Goal: Use online tool/utility: Utilize a website feature to perform a specific function

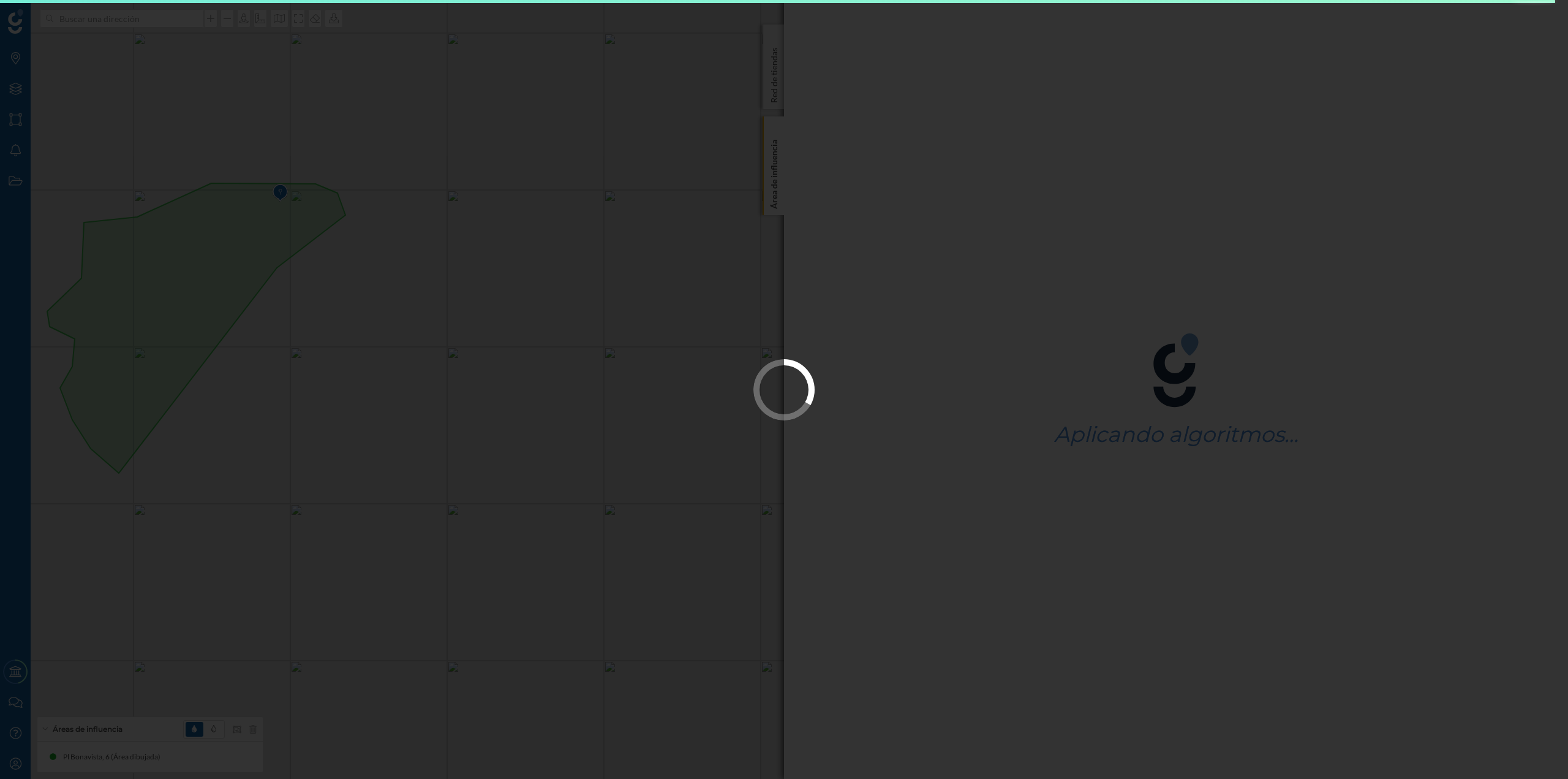
click at [440, 206] on div at bounding box center [784, 390] width 1568 height 779
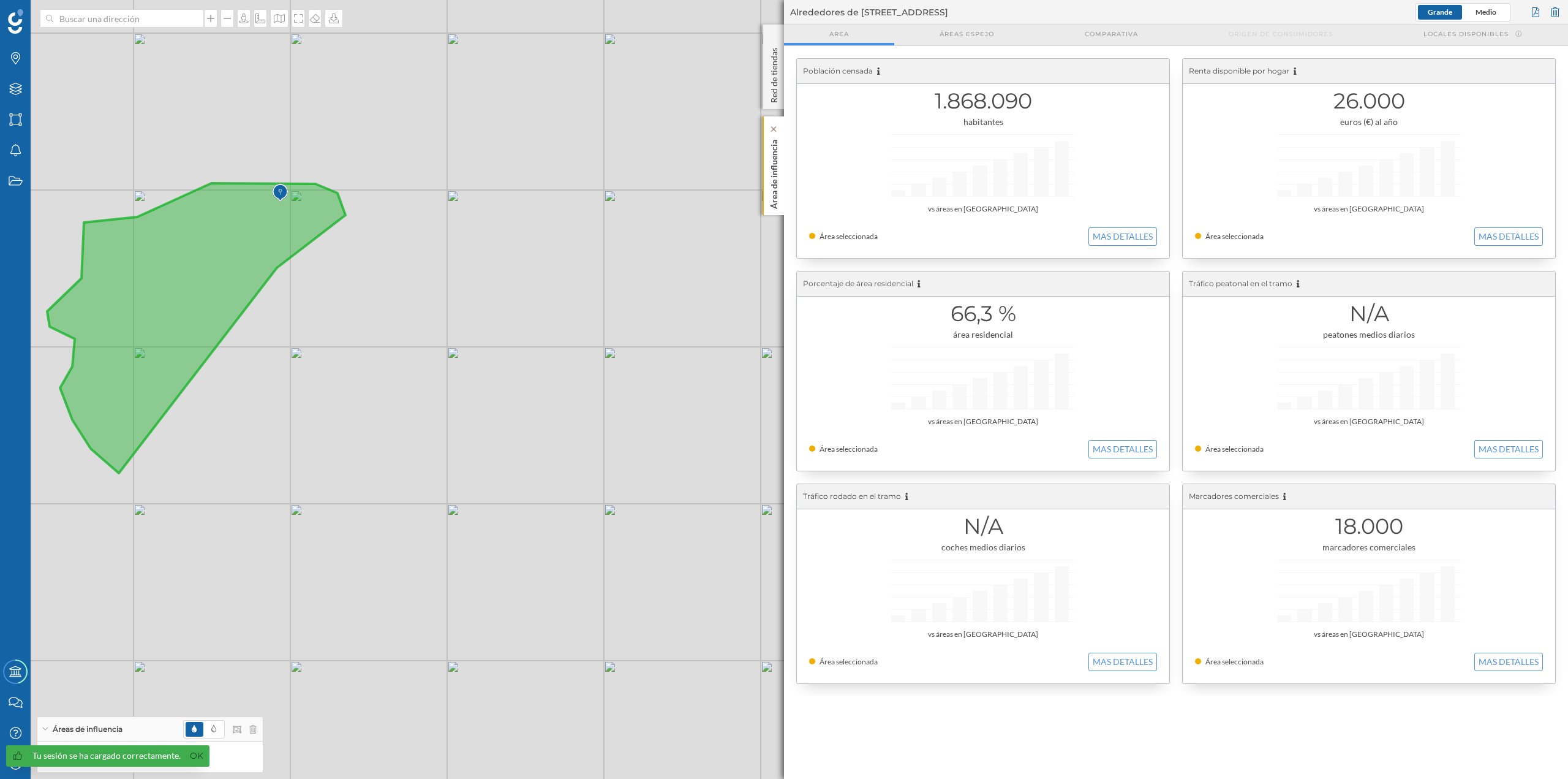
click at [775, 182] on p "Área de influencia" at bounding box center [774, 172] width 12 height 74
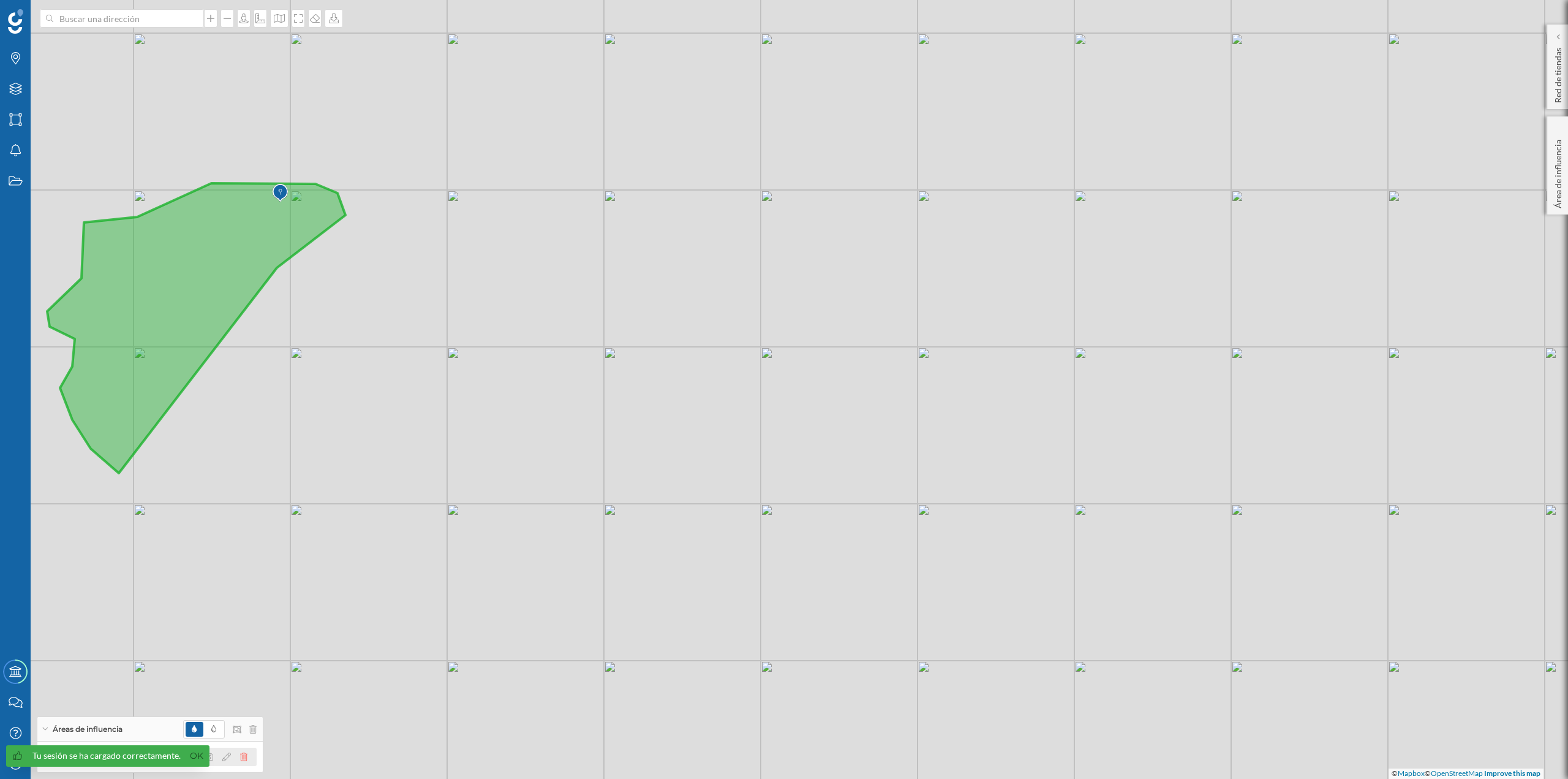
click at [247, 756] on icon at bounding box center [244, 757] width 7 height 9
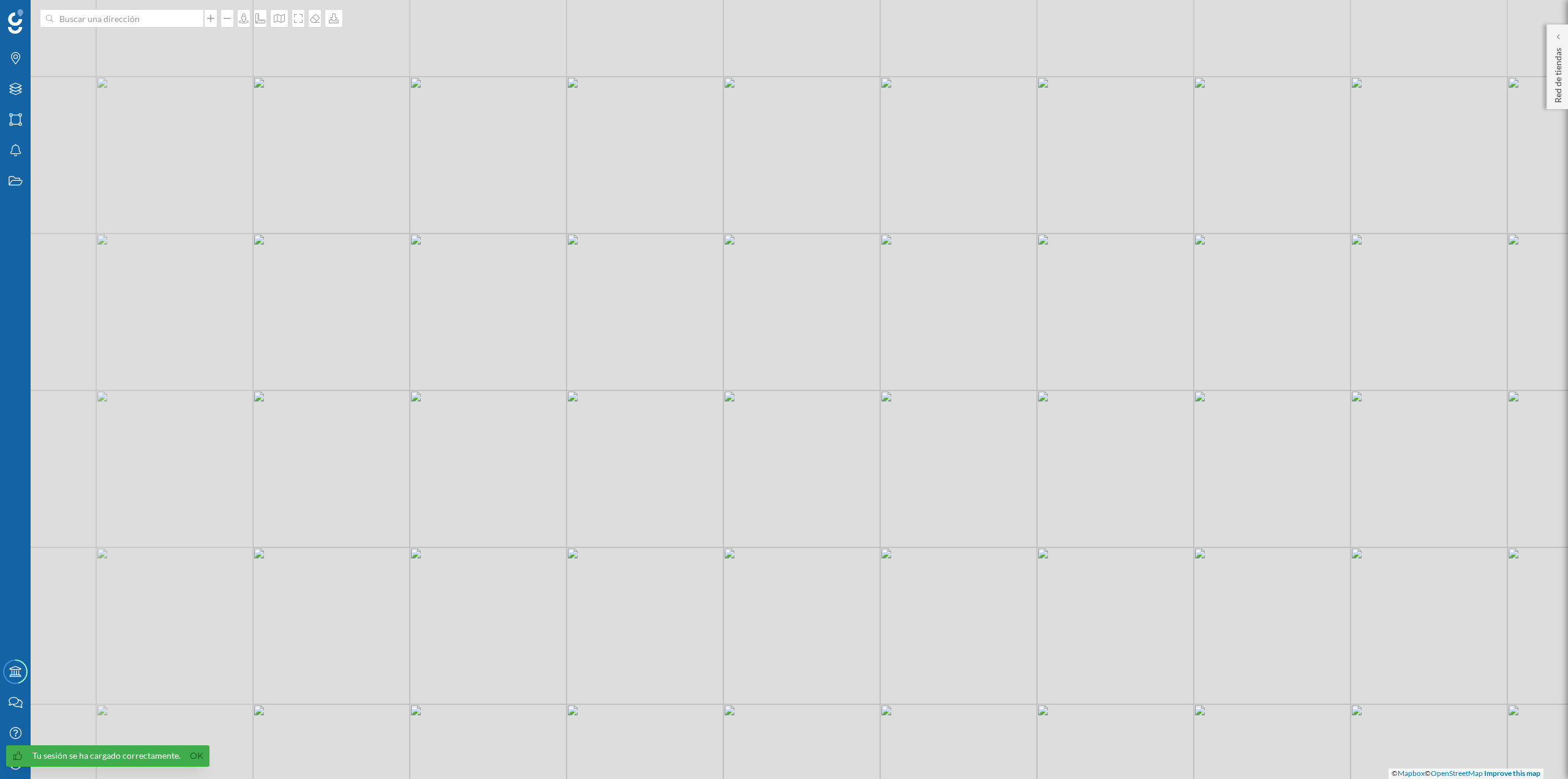
drag, startPoint x: 263, startPoint y: 375, endPoint x: 570, endPoint y: 608, distance: 385.4
click at [570, 608] on div "© Mapbox © OpenStreetMap Improve this map" at bounding box center [784, 390] width 1568 height 779
drag, startPoint x: 626, startPoint y: 177, endPoint x: 520, endPoint y: 553, distance: 390.7
click at [520, 553] on div "© Mapbox © OpenStreetMap Improve this map" at bounding box center [784, 390] width 1568 height 779
drag, startPoint x: 643, startPoint y: 255, endPoint x: 431, endPoint y: 508, distance: 330.1
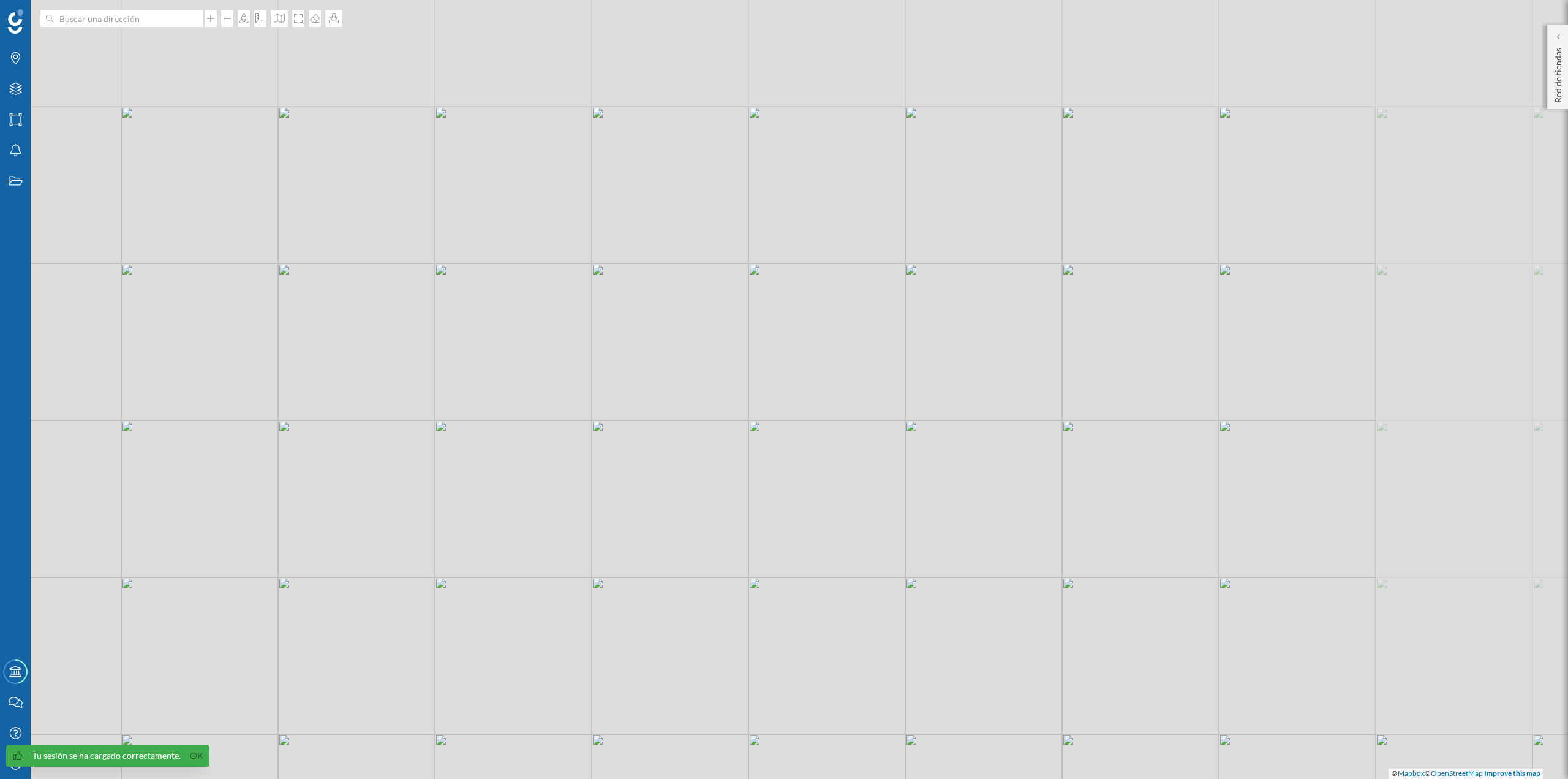
click at [431, 508] on div "© Mapbox © OpenStreetMap Improve this map" at bounding box center [784, 390] width 1568 height 779
drag, startPoint x: 936, startPoint y: 180, endPoint x: 874, endPoint y: 335, distance: 166.9
click at [874, 335] on div "© Mapbox © OpenStreetMap Improve this map" at bounding box center [784, 390] width 1568 height 779
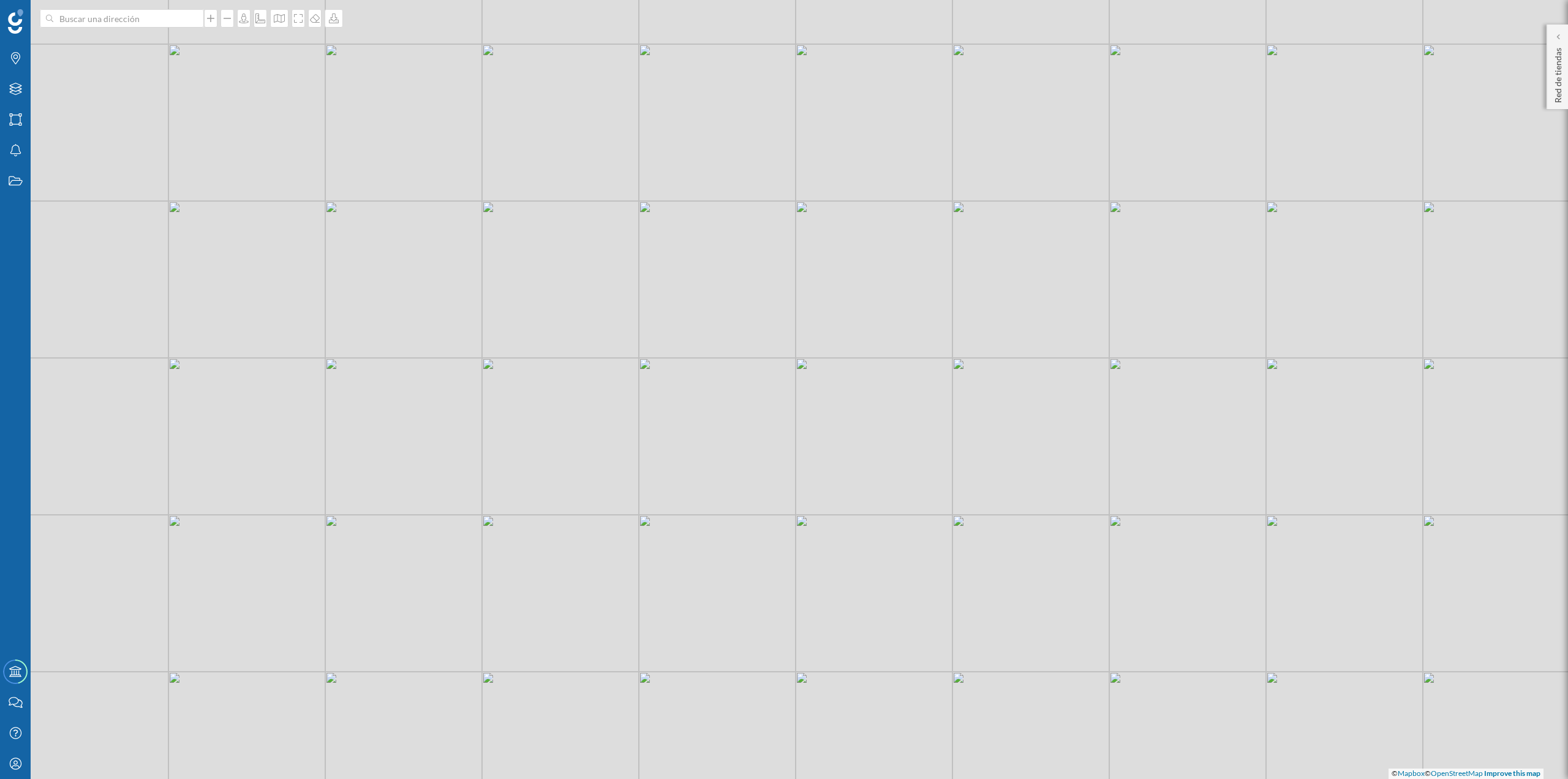
drag, startPoint x: 604, startPoint y: 421, endPoint x: 672, endPoint y: 476, distance: 87.5
click at [672, 476] on div "© Mapbox © OpenStreetMap Improve this map" at bounding box center [784, 390] width 1568 height 779
click at [660, 491] on div "© Mapbox © OpenStreetMap Improve this map" at bounding box center [784, 390] width 1568 height 779
drag, startPoint x: 979, startPoint y: 413, endPoint x: 973, endPoint y: 501, distance: 88.2
click at [973, 501] on div "© Mapbox © OpenStreetMap Improve this map" at bounding box center [784, 390] width 1568 height 779
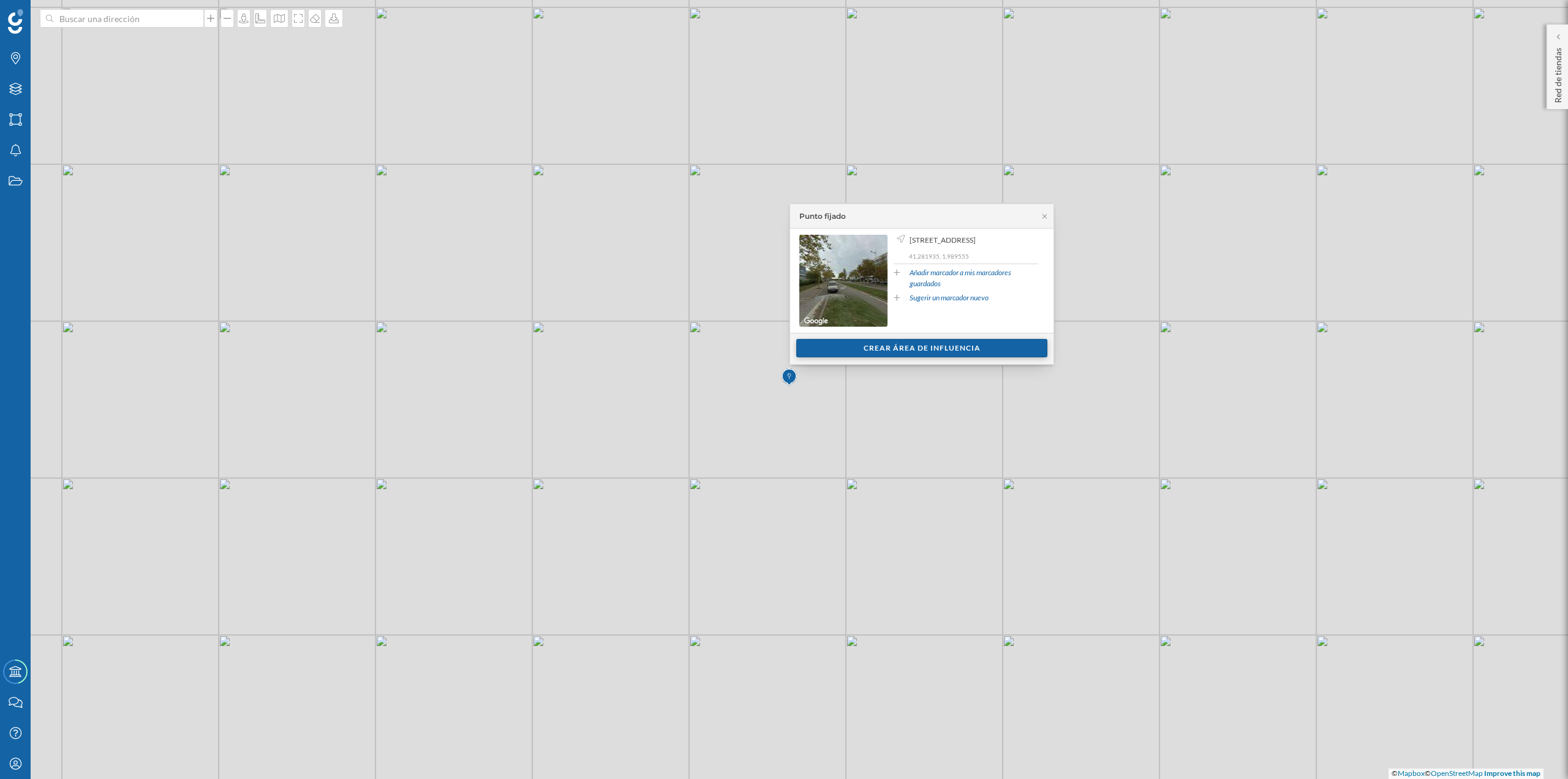
click at [851, 350] on div "Crear área de influencia" at bounding box center [921, 348] width 251 height 19
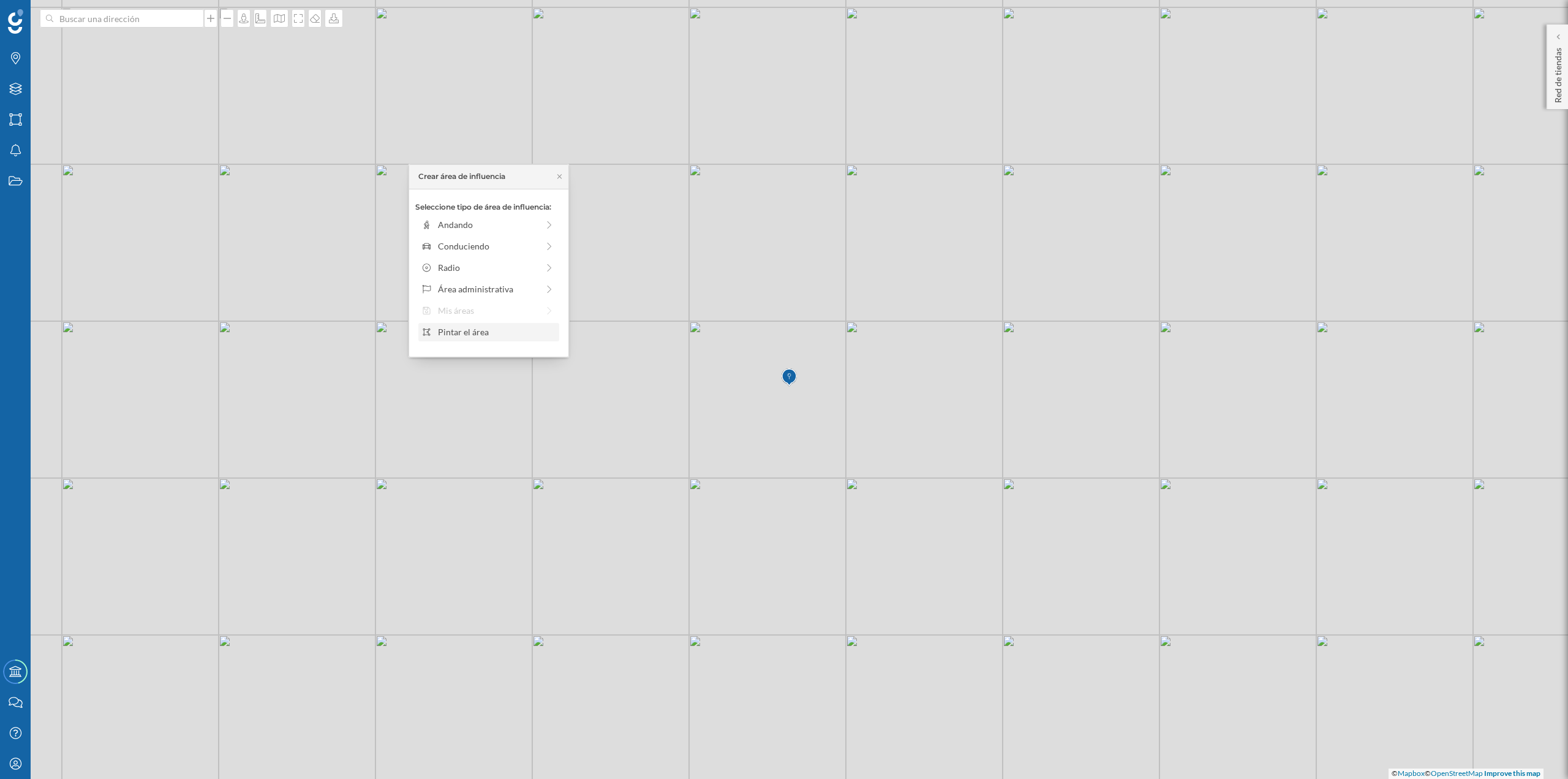
click at [499, 337] on div "Pintar el área" at bounding box center [496, 331] width 117 height 13
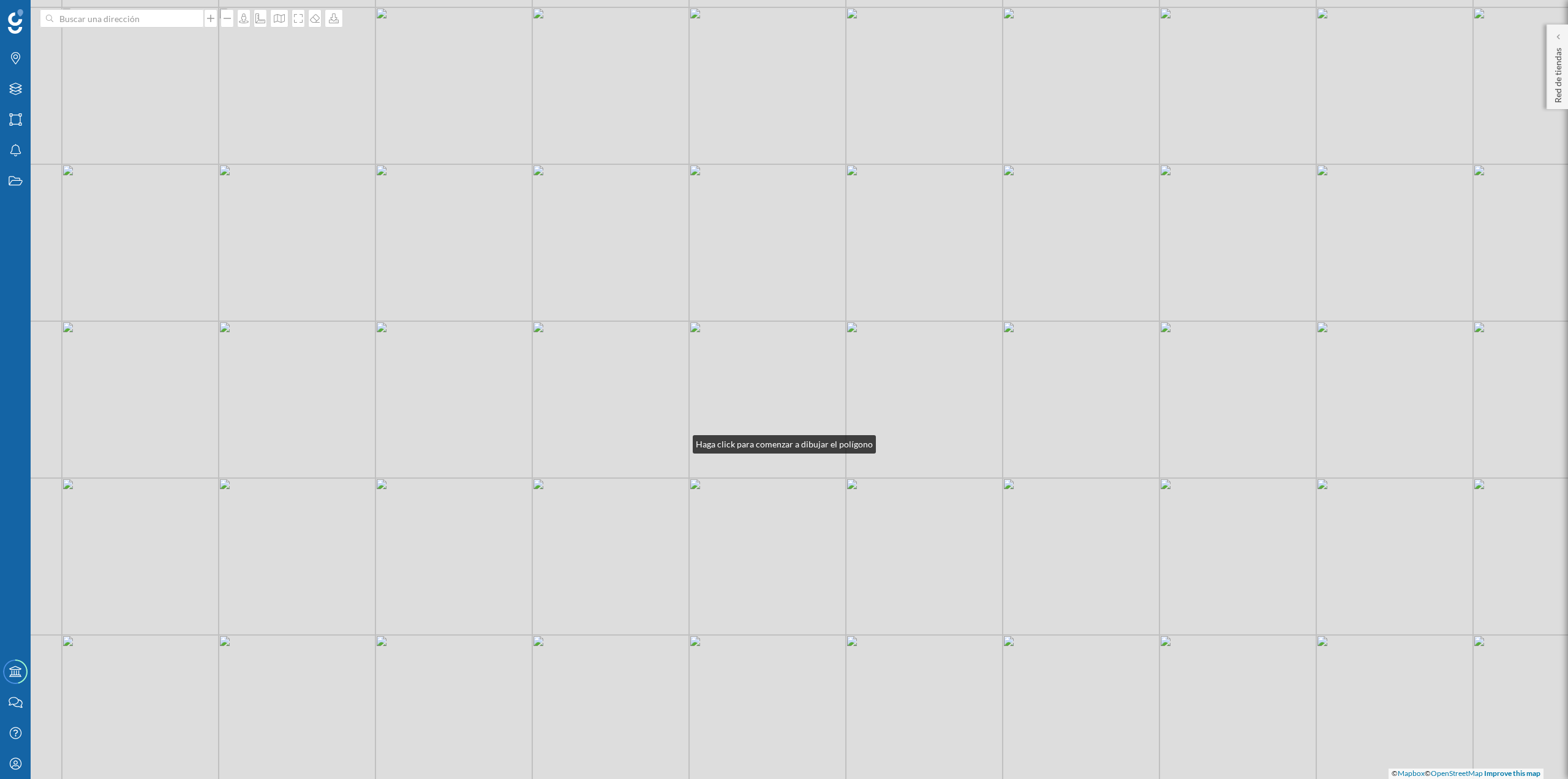
click at [681, 441] on div "© Mapbox © OpenStreetMap Improve this map" at bounding box center [784, 390] width 1568 height 779
click at [675, 426] on div "© Mapbox © OpenStreetMap Improve this map" at bounding box center [784, 390] width 1568 height 779
click at [762, 366] on div "© Mapbox © OpenStreetMap Improve this map" at bounding box center [784, 390] width 1568 height 779
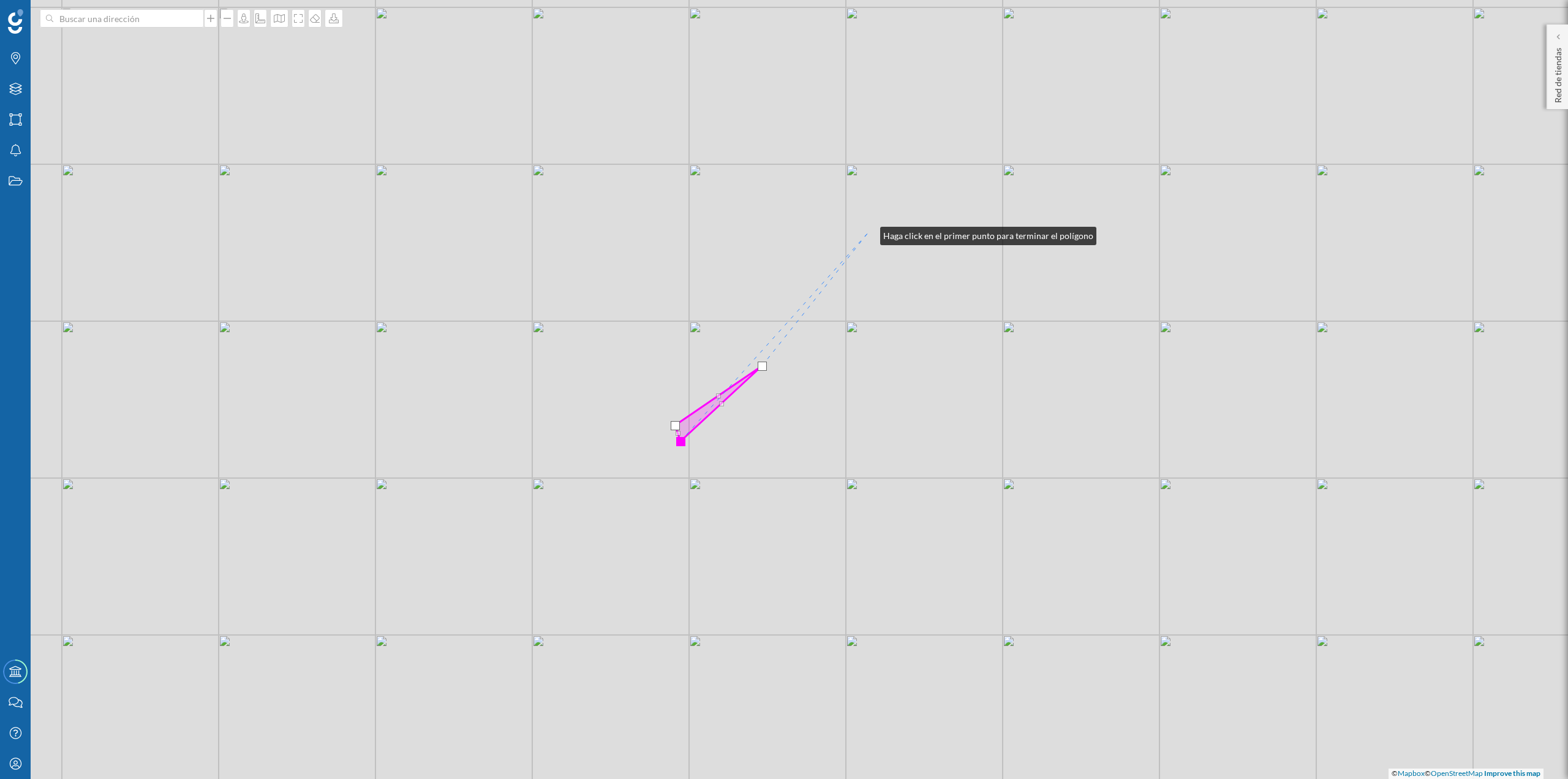
click at [868, 233] on div "© Mapbox © OpenStreetMap Improve this map" at bounding box center [784, 390] width 1568 height 779
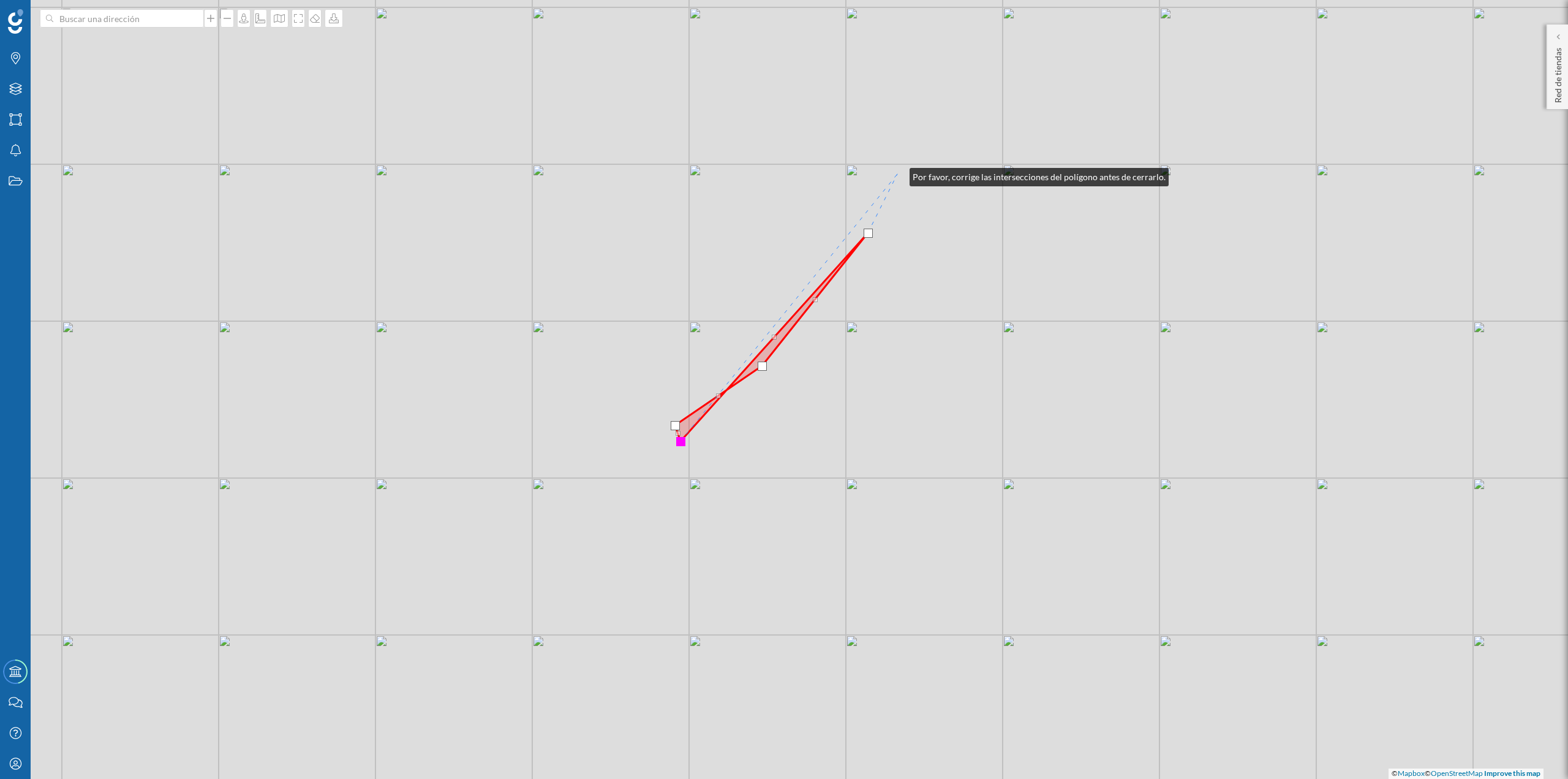
click at [898, 174] on div "© Mapbox © OpenStreetMap Improve this map" at bounding box center [784, 390] width 1568 height 779
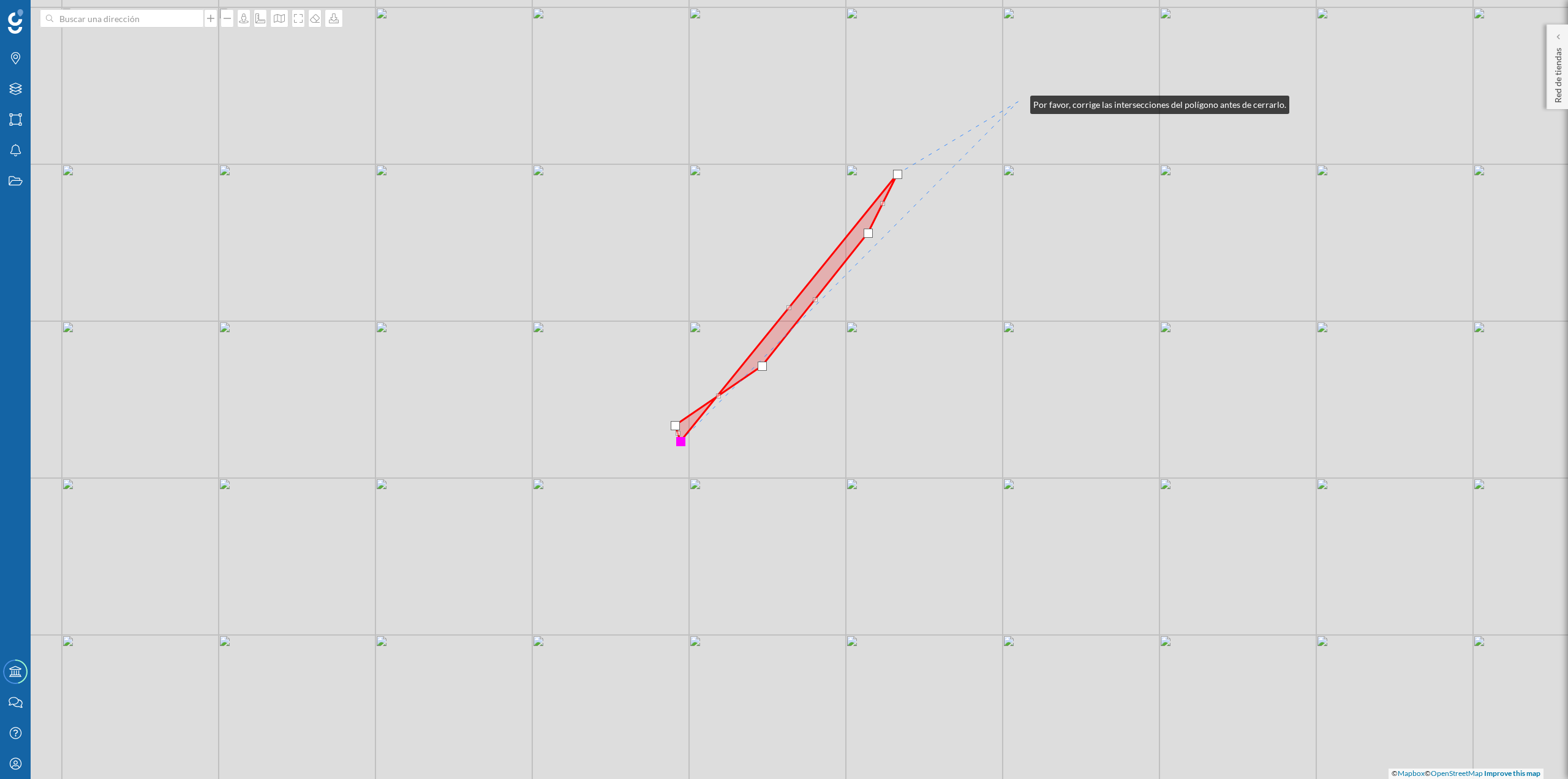
click at [1018, 101] on div "© Mapbox © OpenStreetMap Improve this map" at bounding box center [784, 390] width 1568 height 779
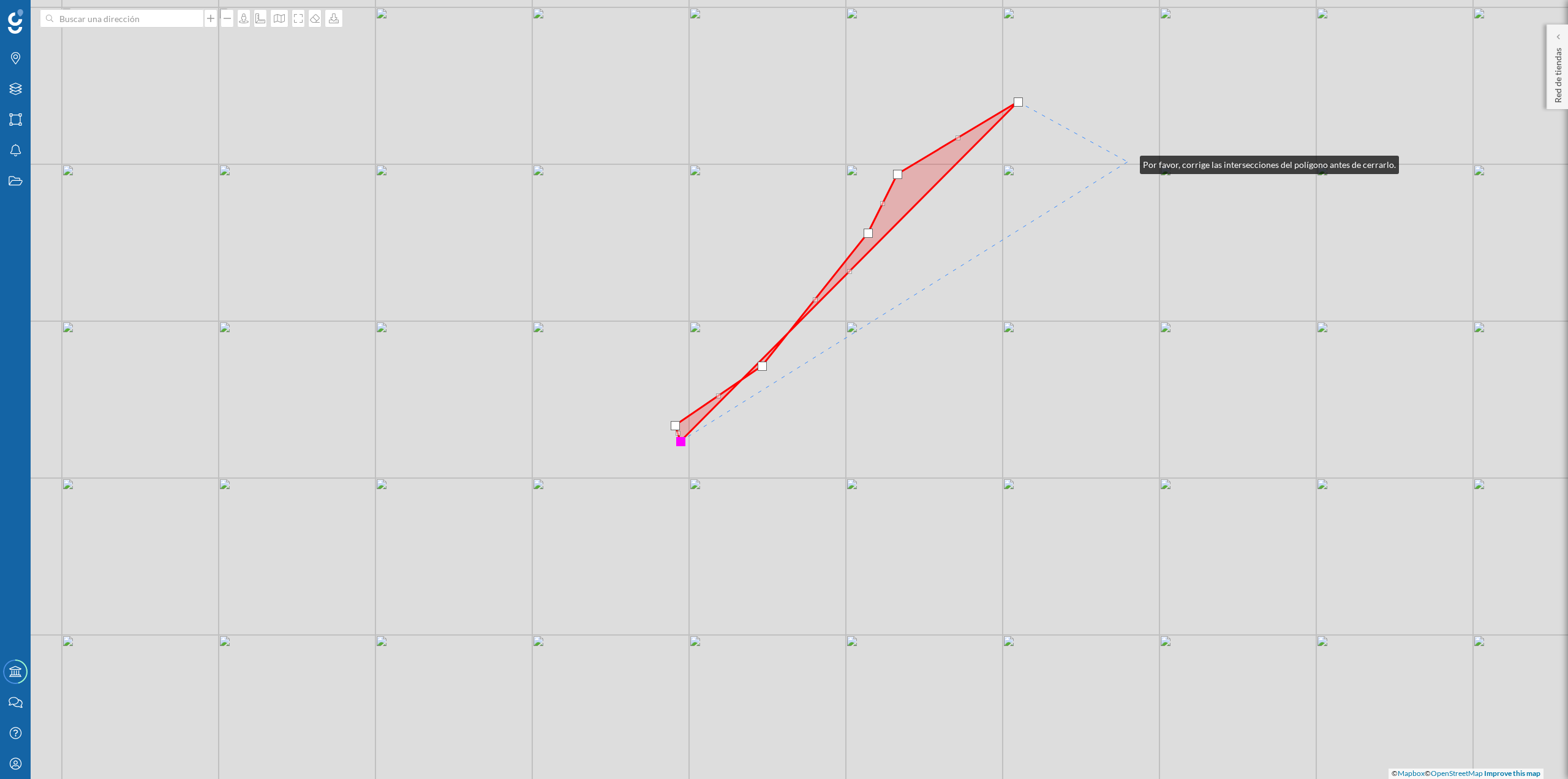
click at [1128, 162] on div "© Mapbox © OpenStreetMap Improve this map" at bounding box center [784, 390] width 1568 height 779
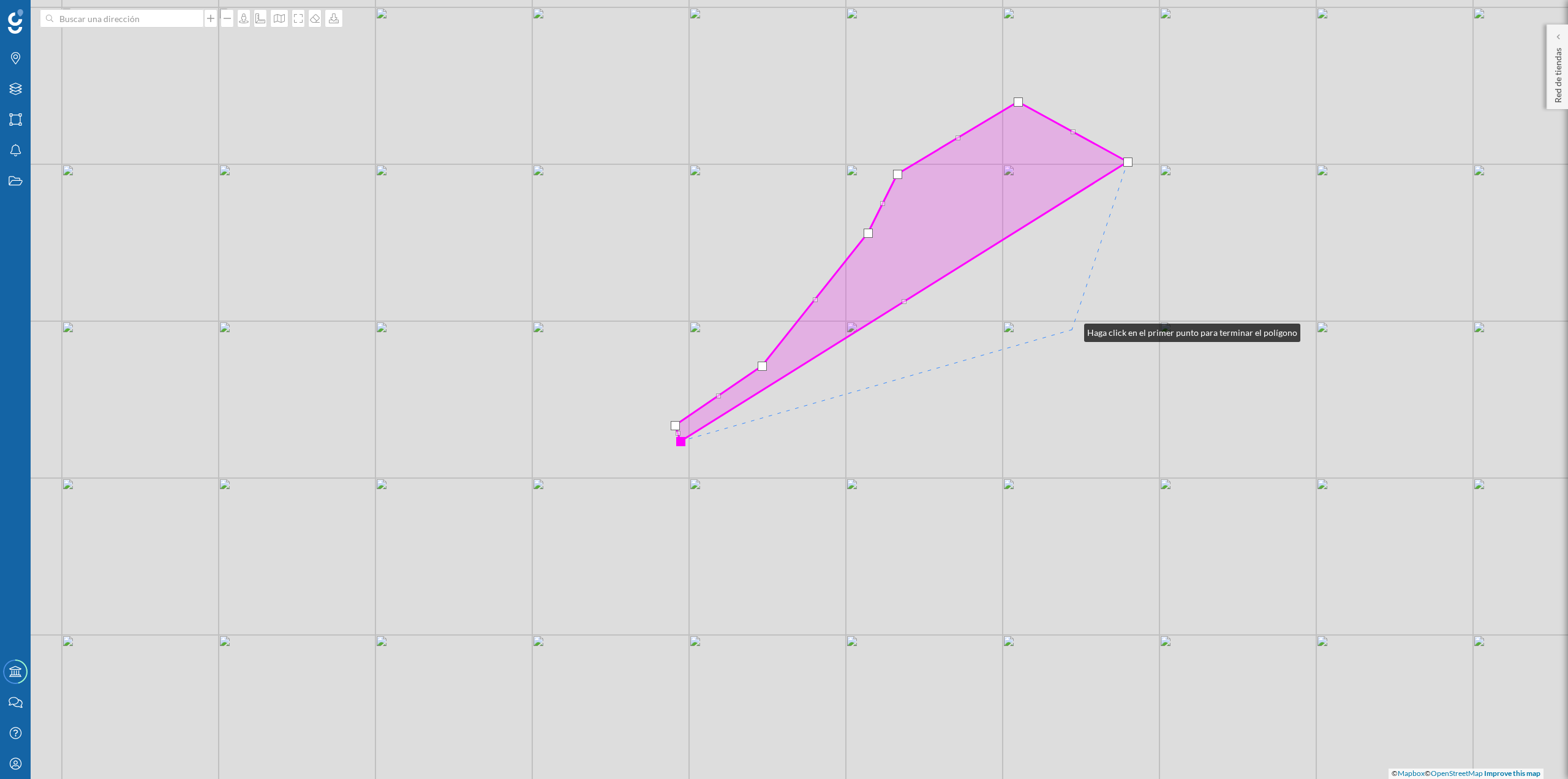
click at [1072, 330] on div "© Mapbox © OpenStreetMap Improve this map" at bounding box center [784, 390] width 1568 height 779
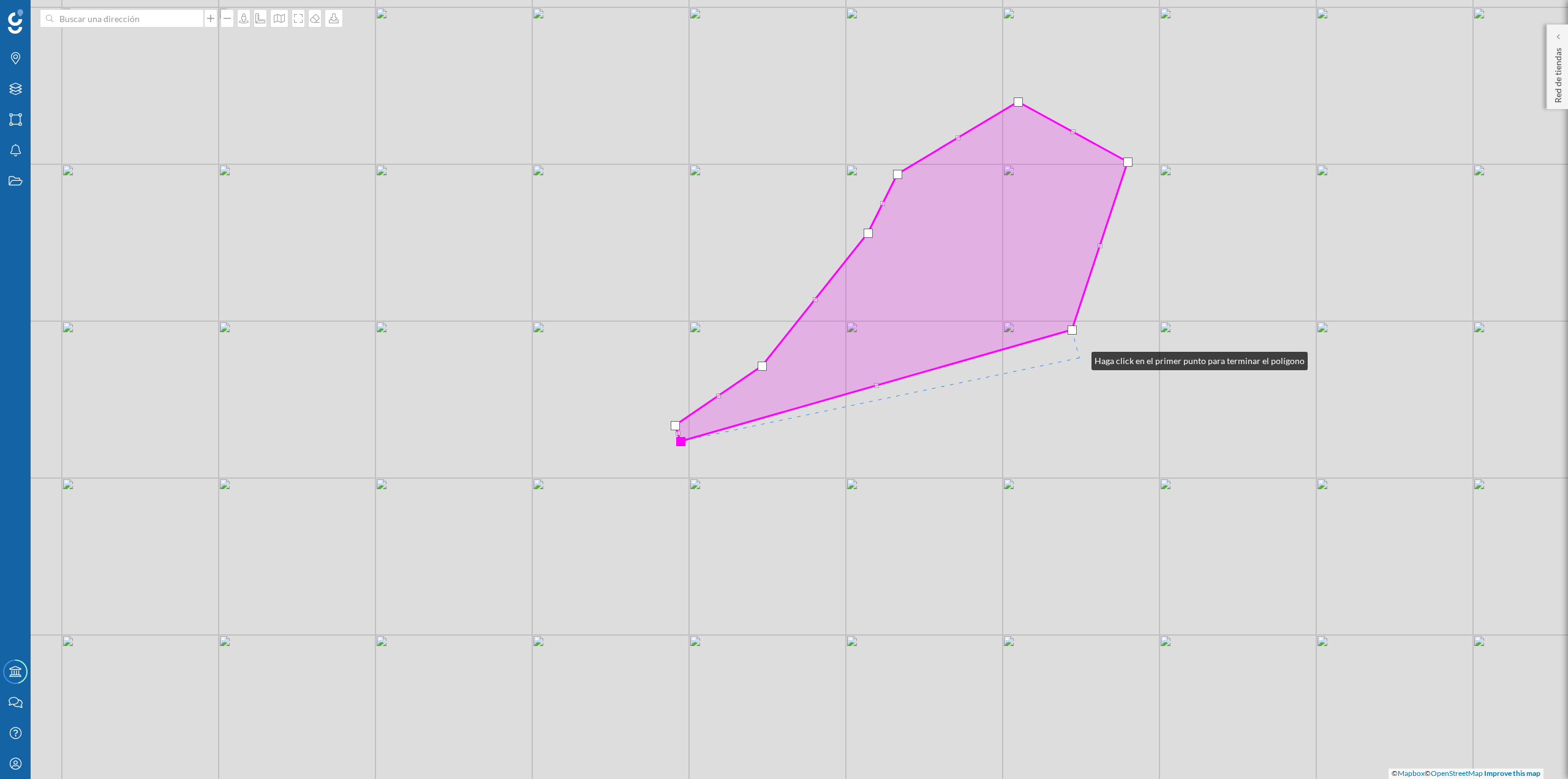
click at [1079, 358] on div "© Mapbox © OpenStreetMap Improve this map" at bounding box center [784, 390] width 1568 height 779
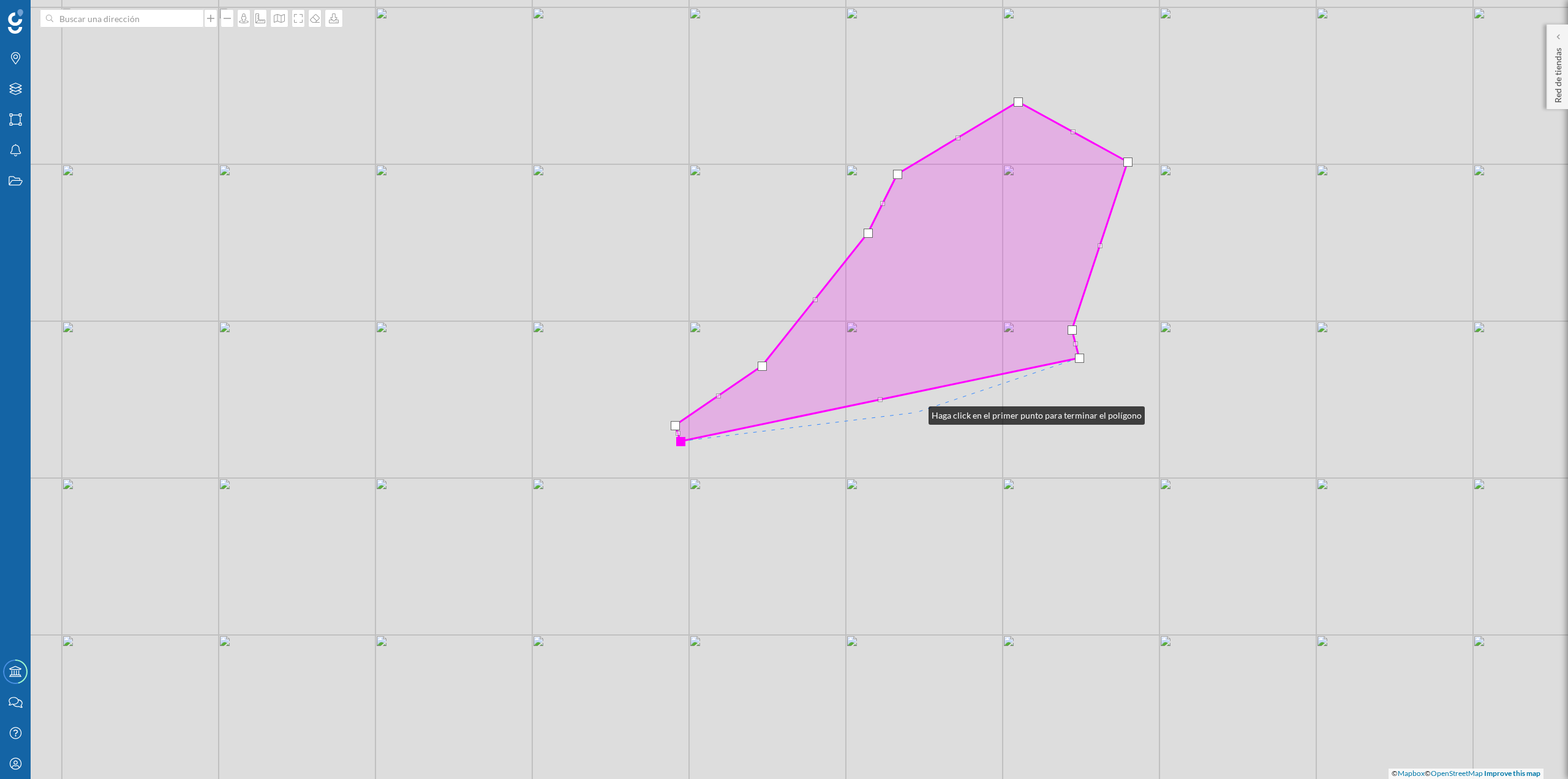
click at [916, 412] on div "© Mapbox © OpenStreetMap Improve this map" at bounding box center [784, 390] width 1568 height 779
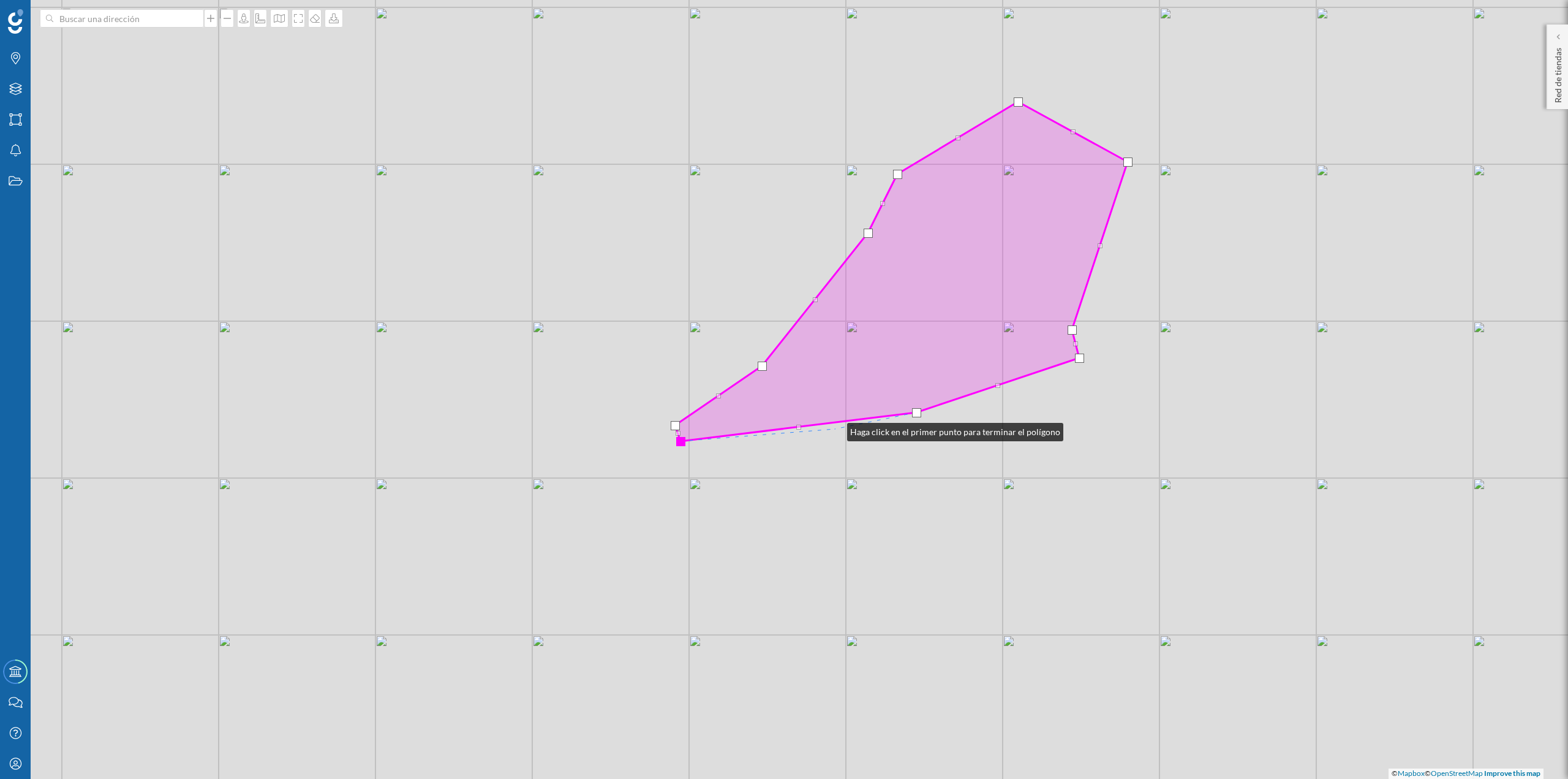
click at [835, 429] on div "© Mapbox © OpenStreetMap Improve this map" at bounding box center [784, 390] width 1568 height 779
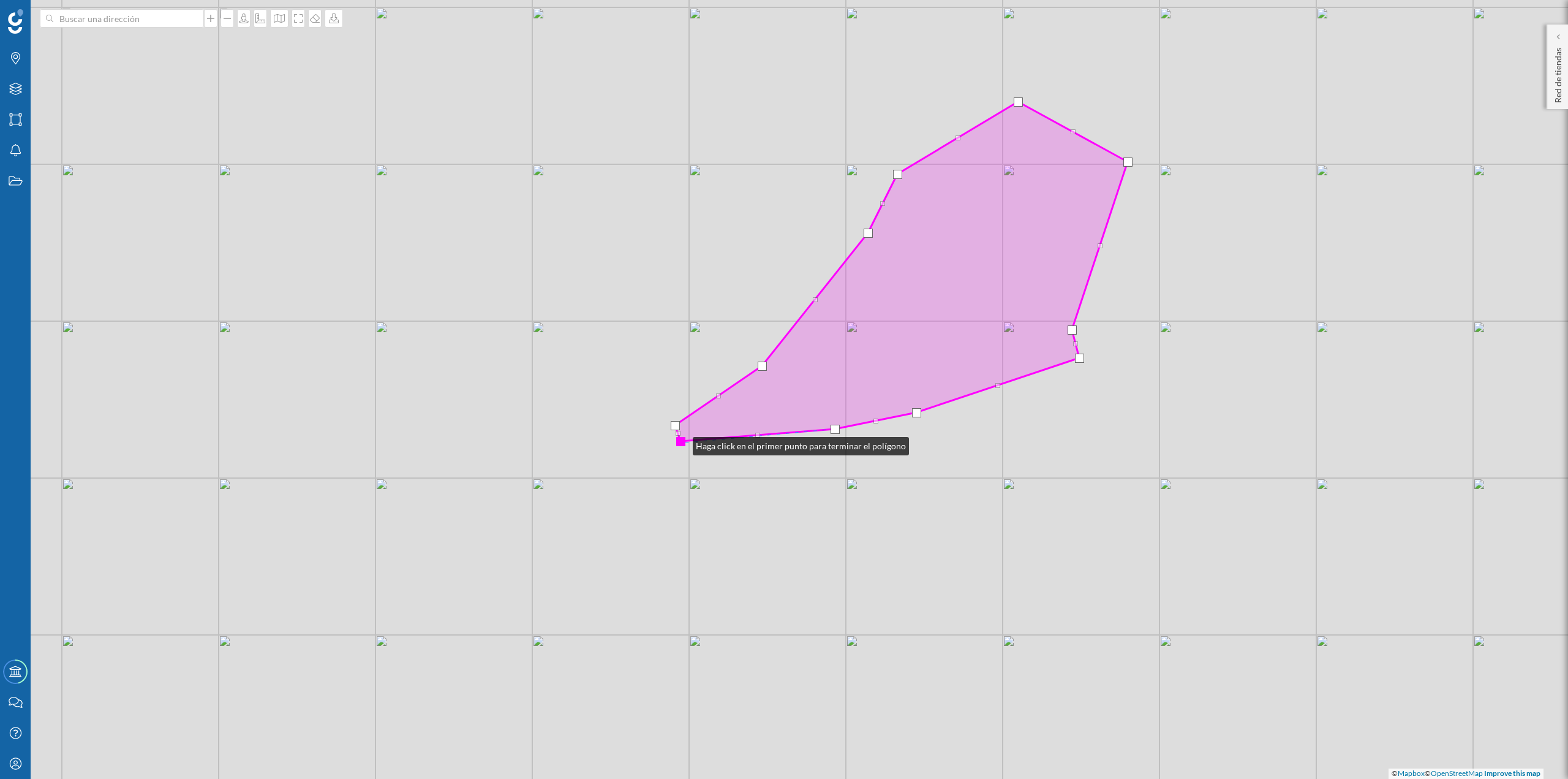
click at [681, 443] on div at bounding box center [681, 441] width 9 height 9
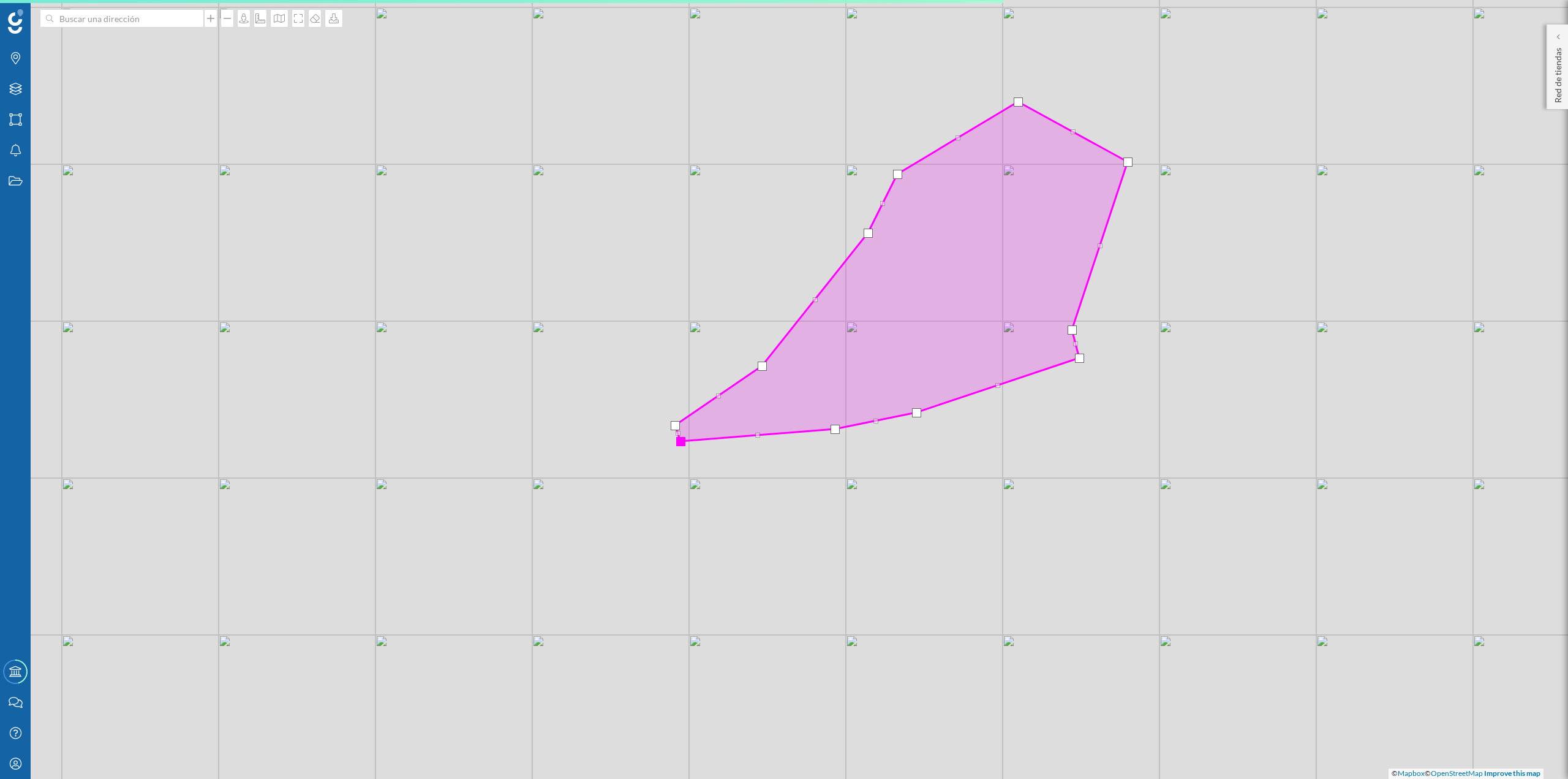
click at [679, 440] on div at bounding box center [681, 441] width 9 height 9
click at [679, 444] on div "© Mapbox © OpenStreetMap Improve this map" at bounding box center [784, 390] width 1568 height 779
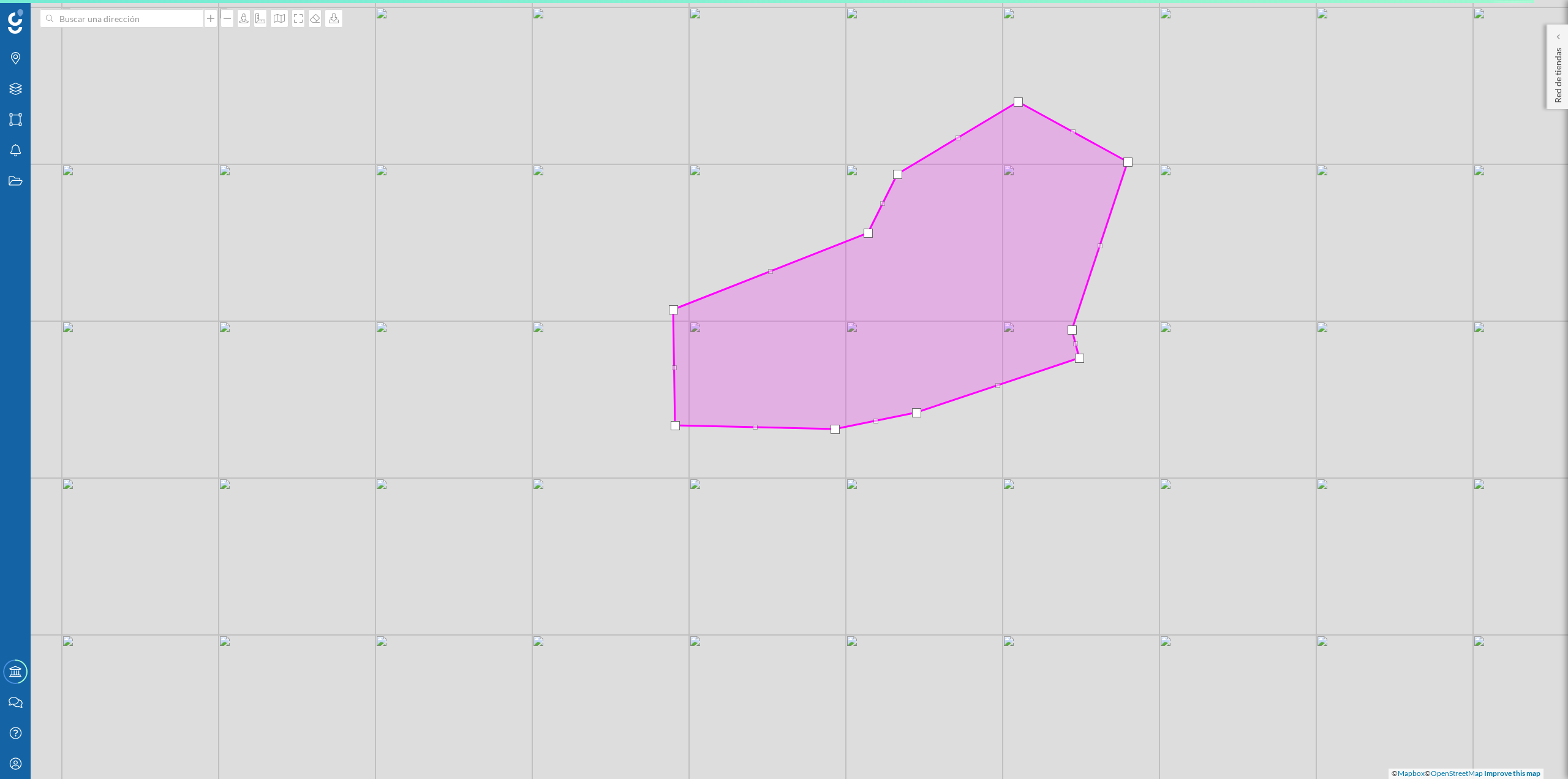
drag, startPoint x: 761, startPoint y: 367, endPoint x: 673, endPoint y: 311, distance: 104.3
click at [673, 311] on div at bounding box center [673, 309] width 9 height 9
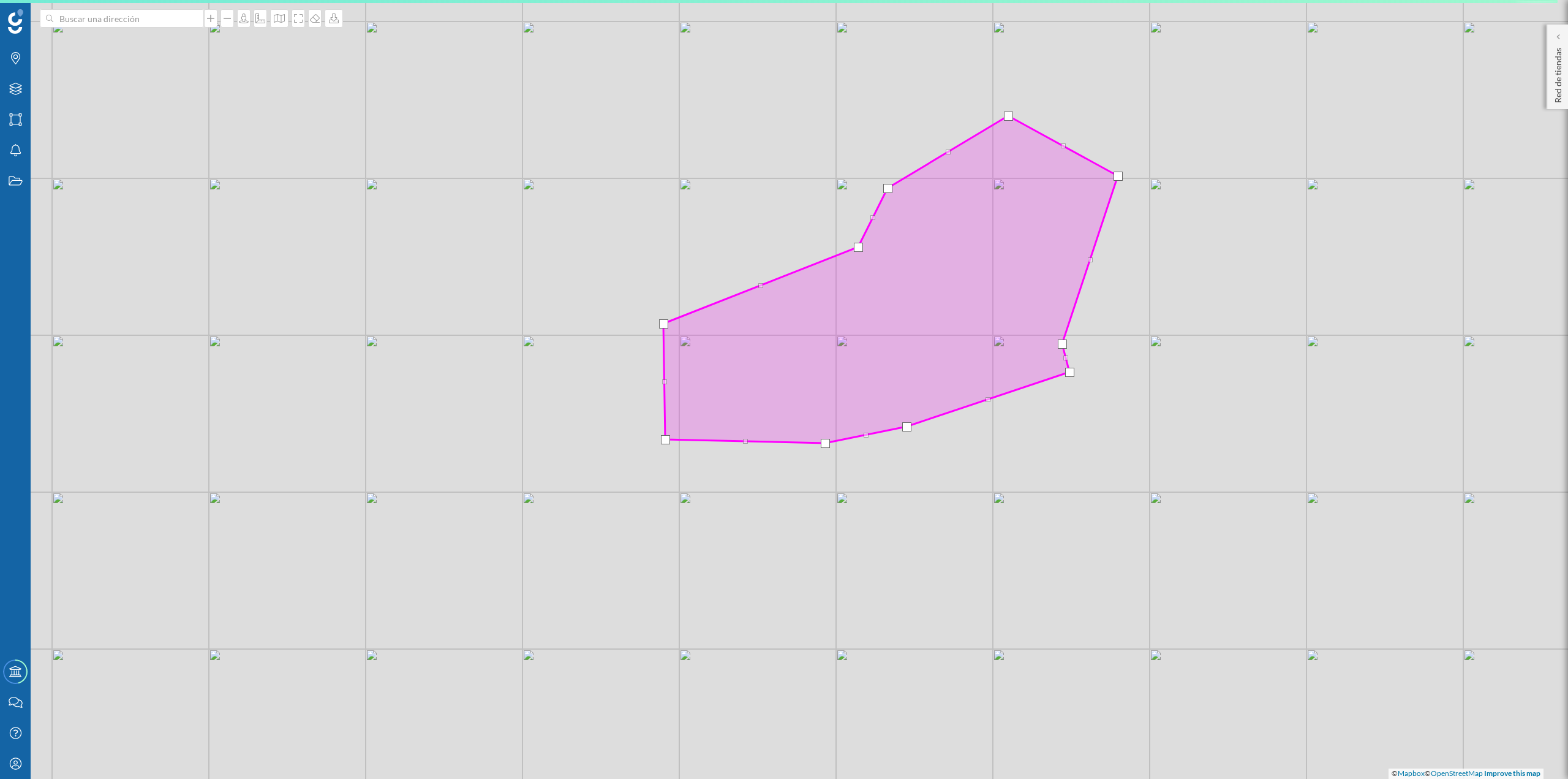
drag, startPoint x: 712, startPoint y: 424, endPoint x: 700, endPoint y: 439, distance: 19.2
click at [700, 439] on icon at bounding box center [891, 278] width 455 height 327
drag, startPoint x: 743, startPoint y: 441, endPoint x: 665, endPoint y: 456, distance: 79.4
click at [665, 456] on div at bounding box center [665, 456] width 9 height 9
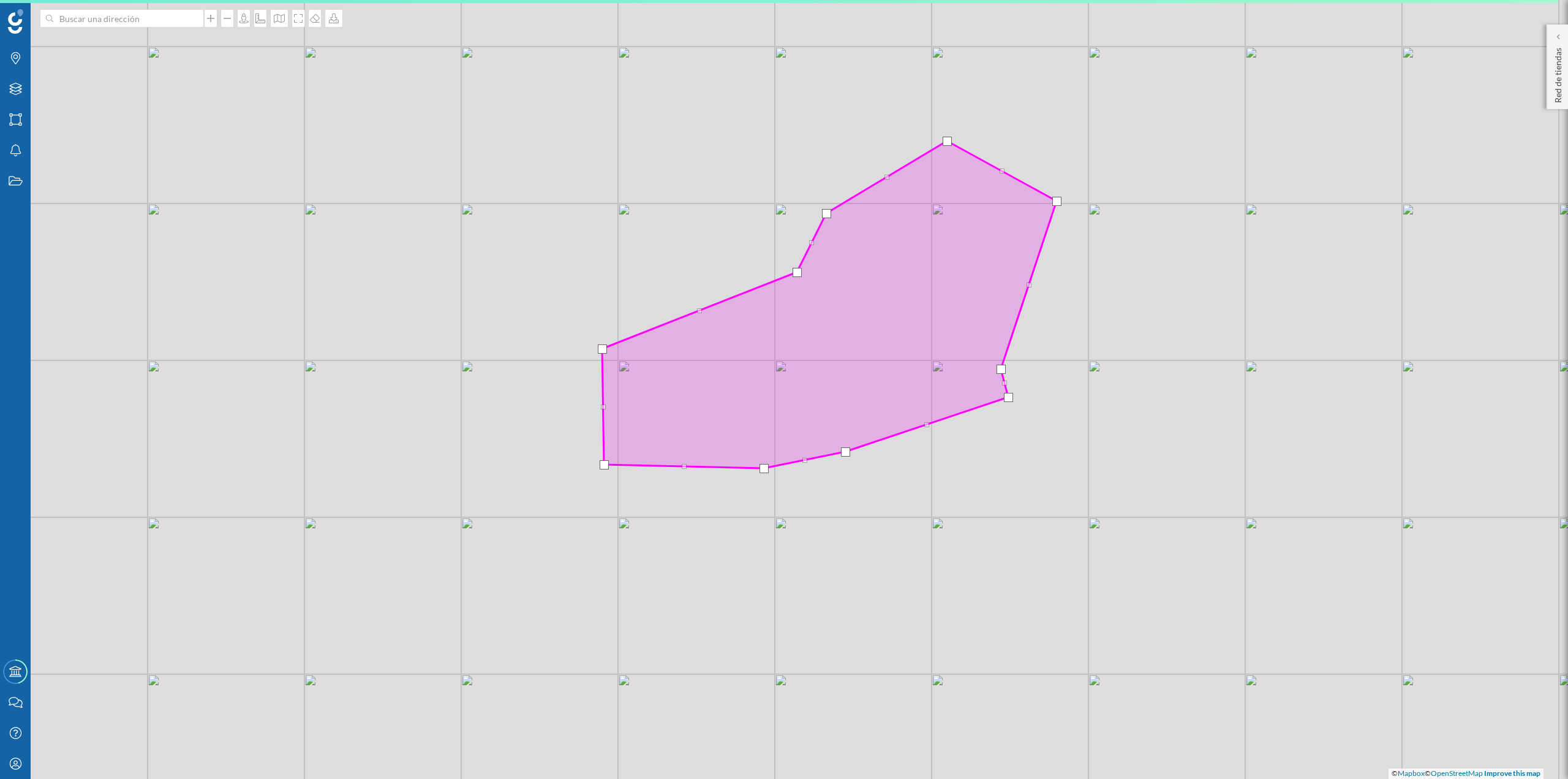
drag, startPoint x: 746, startPoint y: 449, endPoint x: 687, endPoint y: 474, distance: 64.1
click at [687, 474] on div "© Mapbox © OpenStreetMap Improve this map" at bounding box center [784, 390] width 1568 height 779
click at [685, 470] on div "© Mapbox © OpenStreetMap Improve this map" at bounding box center [784, 390] width 1568 height 779
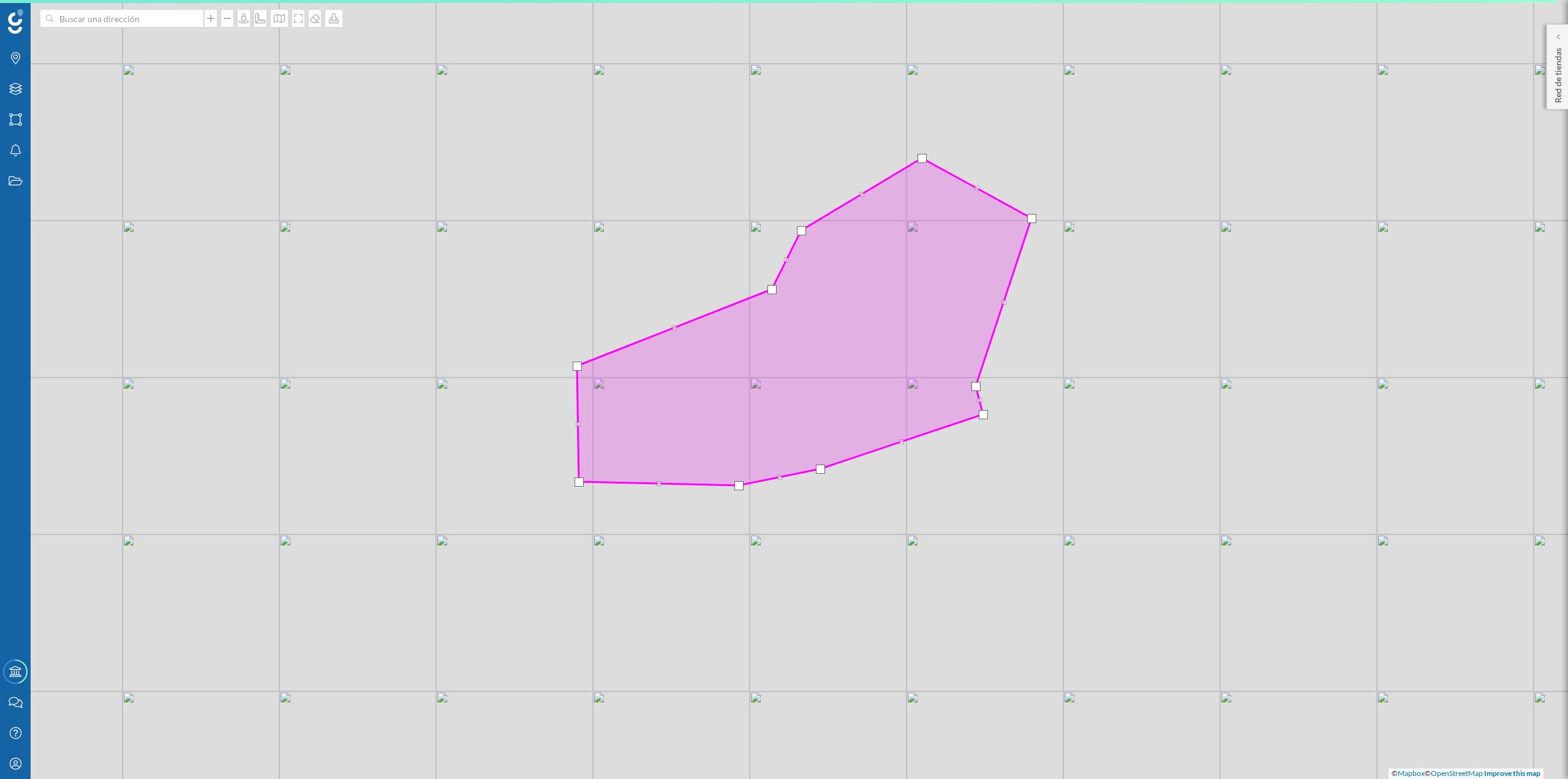
drag, startPoint x: 685, startPoint y: 472, endPoint x: 660, endPoint y: 488, distance: 29.7
click at [660, 488] on div "© Mapbox © OpenStreetMap Improve this map" at bounding box center [784, 390] width 1568 height 779
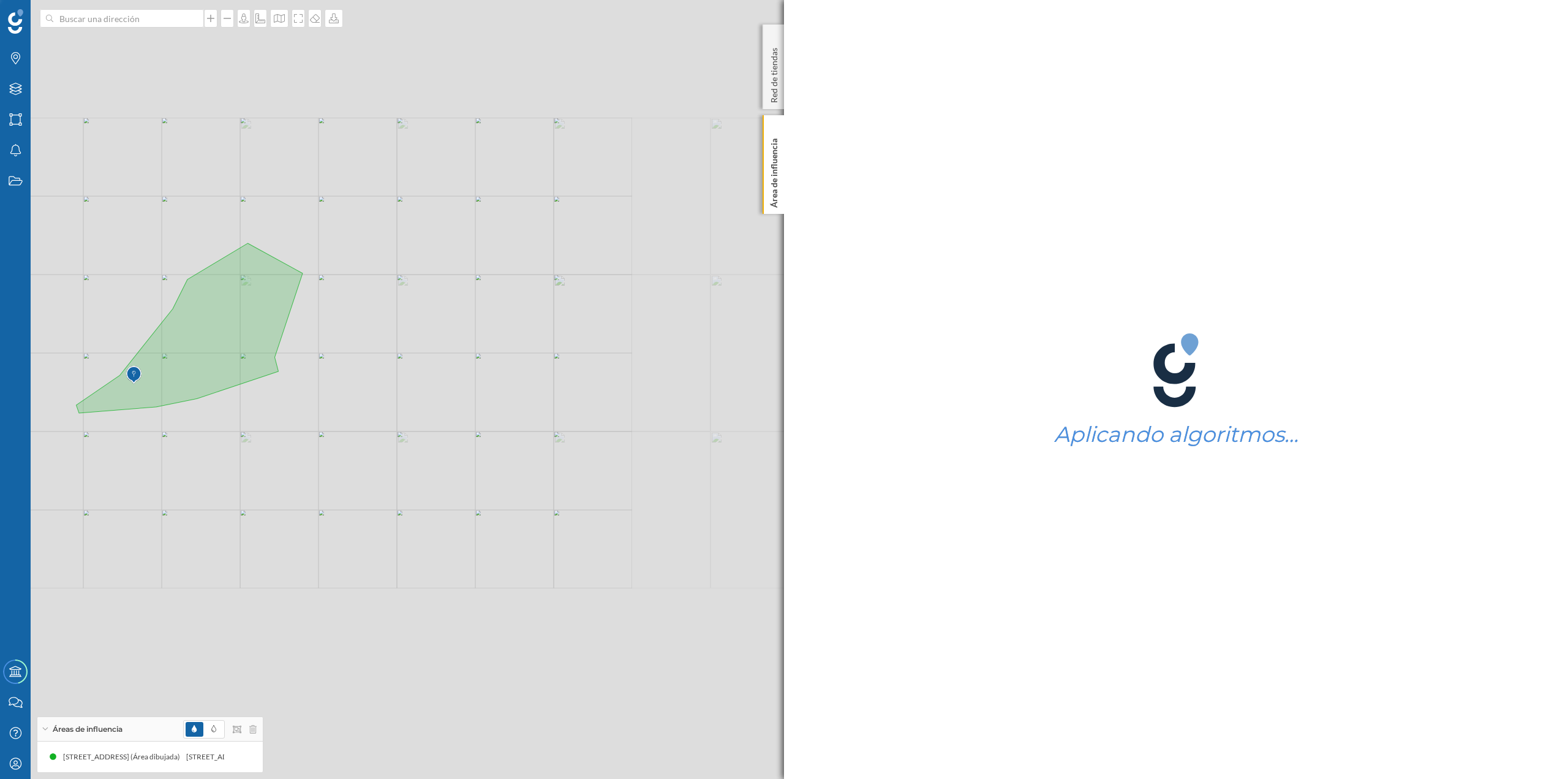
drag, startPoint x: 661, startPoint y: 482, endPoint x: 622, endPoint y: 501, distance: 43.4
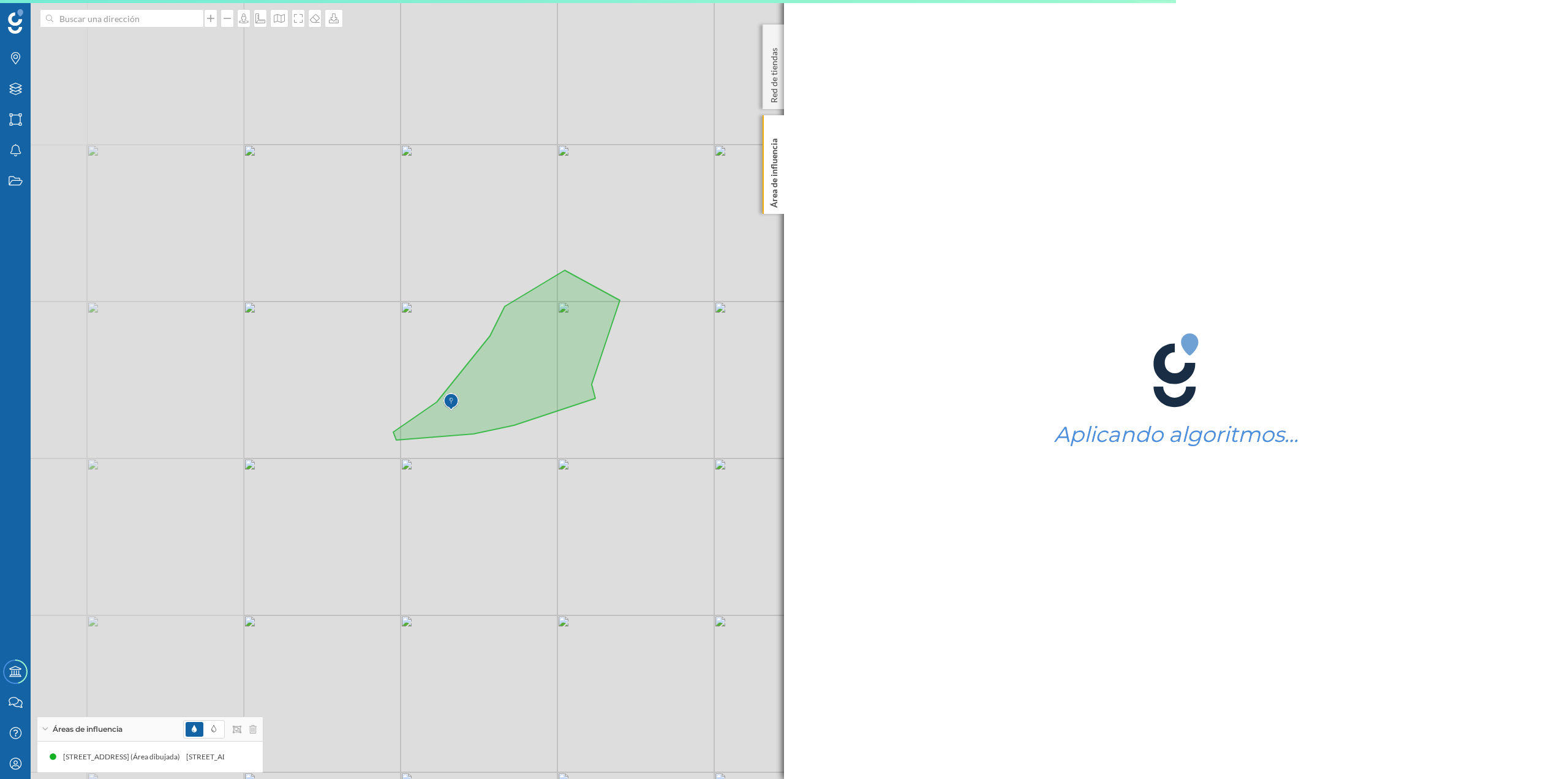
drag, startPoint x: 371, startPoint y: 348, endPoint x: 683, endPoint y: 375, distance: 313.2
click at [683, 375] on div "© Mapbox © OpenStreetMap Improve this map" at bounding box center [784, 390] width 1568 height 779
click at [450, 386] on div "© Mapbox © OpenStreetMap Improve this map" at bounding box center [784, 390] width 1568 height 779
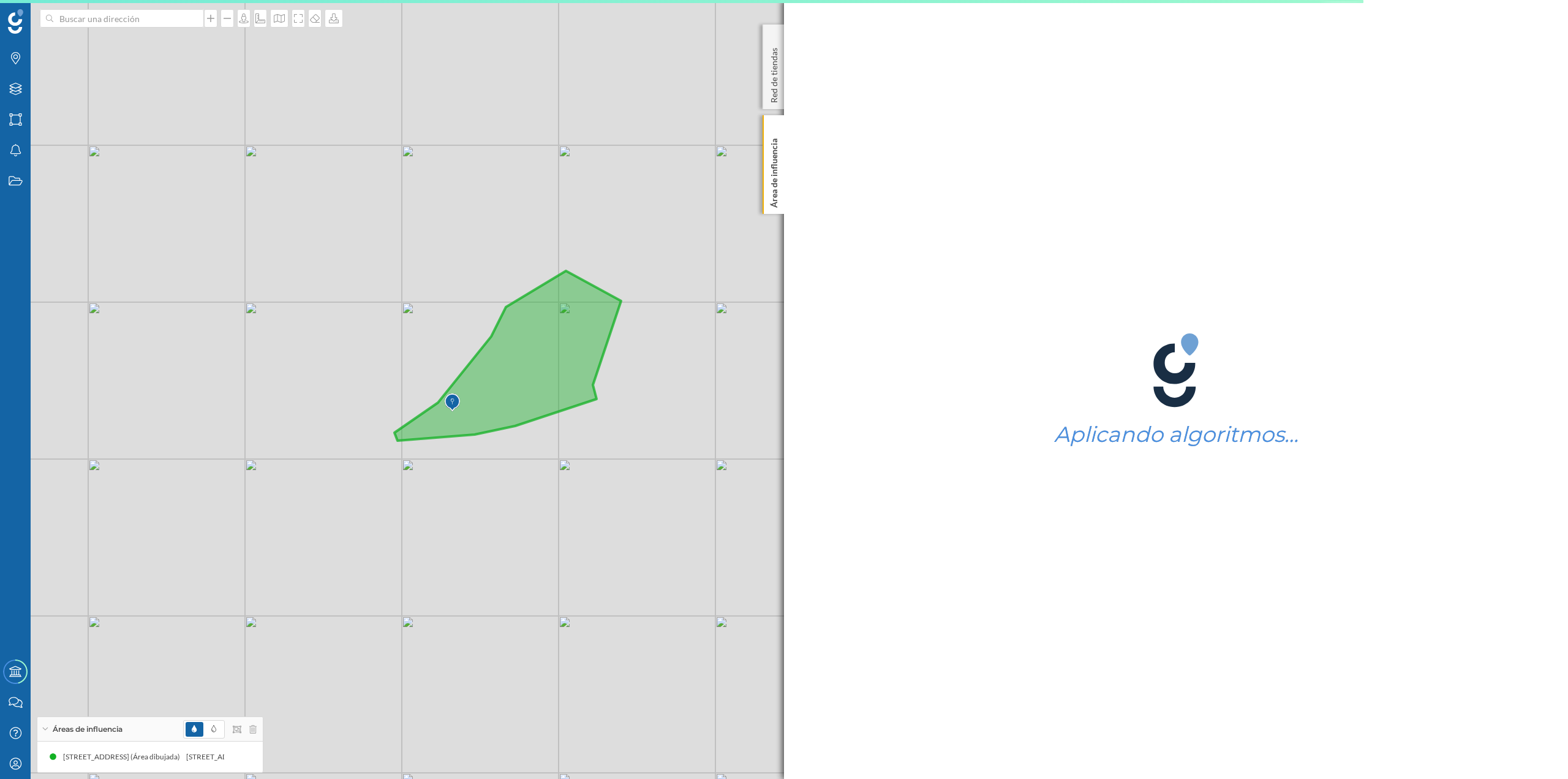
click at [448, 389] on icon at bounding box center [507, 355] width 226 height 170
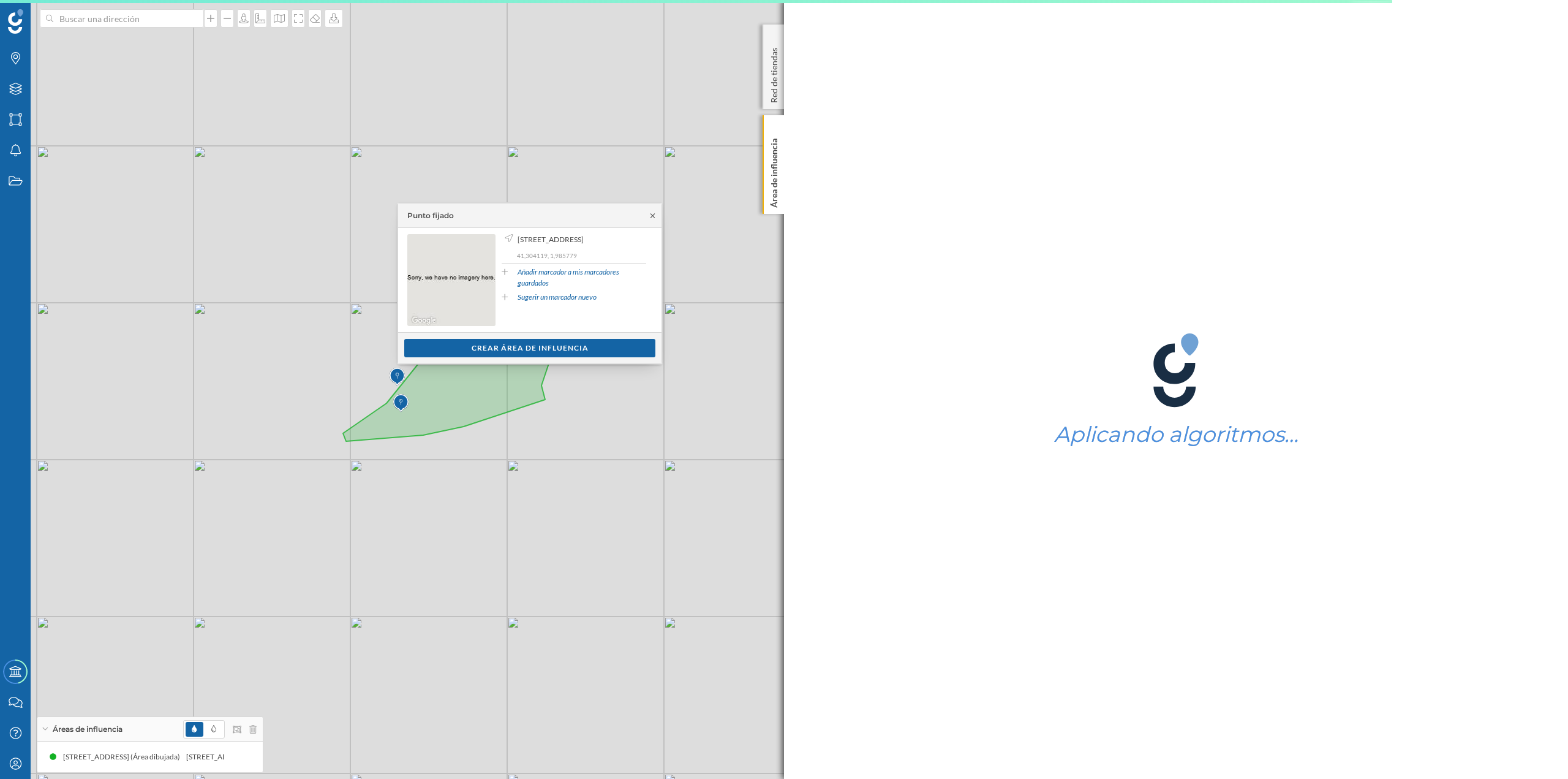
click at [648, 219] on icon at bounding box center [653, 216] width 9 height 7
